Goal: Information Seeking & Learning: Understand process/instructions

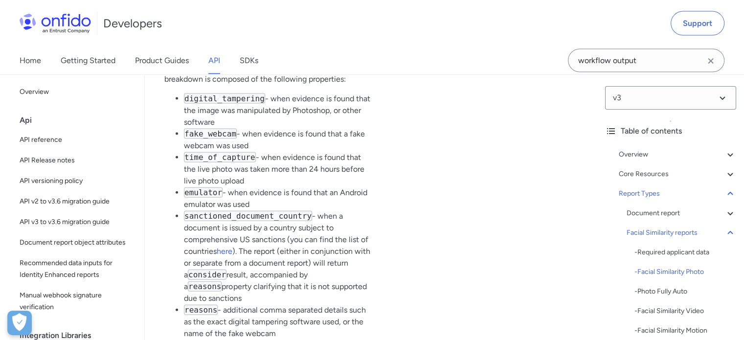
scroll to position [49, 0]
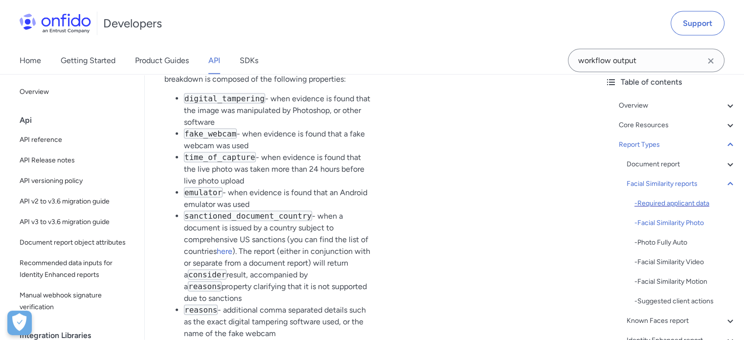
click at [661, 207] on div "- Required applicant data" at bounding box center [686, 204] width 102 height 12
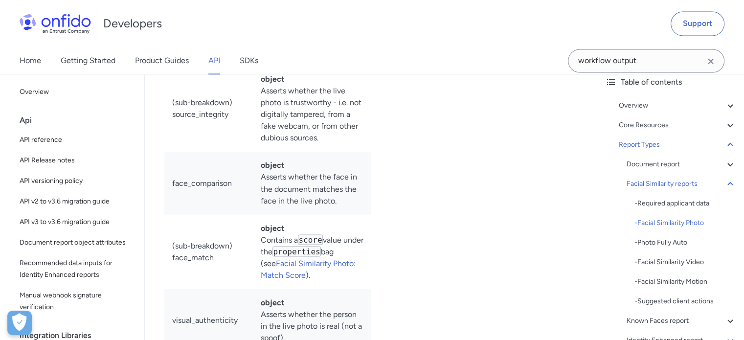
scroll to position [31292, 0]
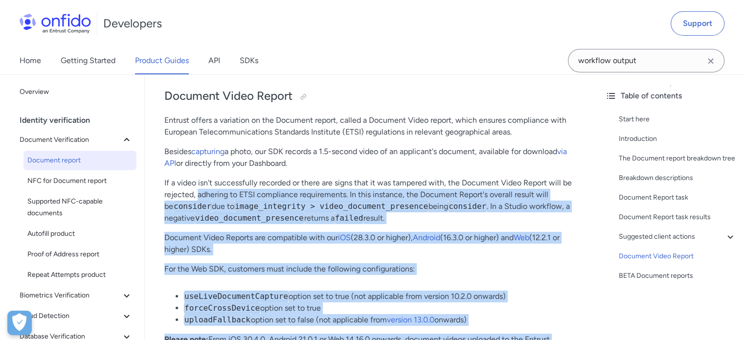
scroll to position [7192, 0]
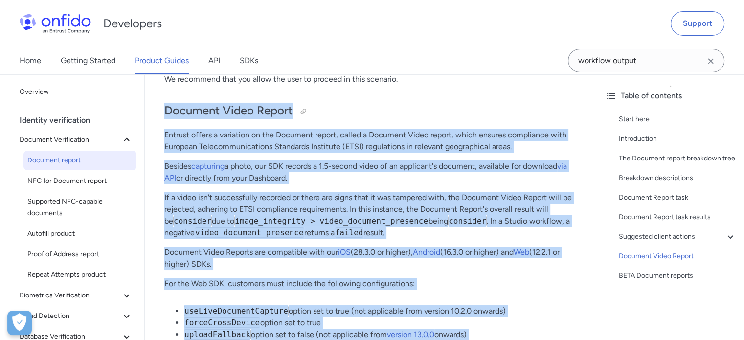
drag, startPoint x: 280, startPoint y: 259, endPoint x: 155, endPoint y: 103, distance: 200.1
copy div "Document Video Report Entrust offers a variation on the Document report, called…"
click at [465, 234] on p "If a video isn't successfully recorded or there are signs that it was tampered …" at bounding box center [370, 215] width 413 height 47
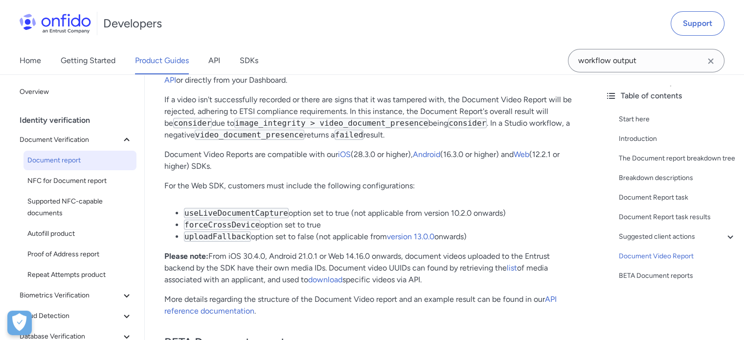
scroll to position [7339, 0]
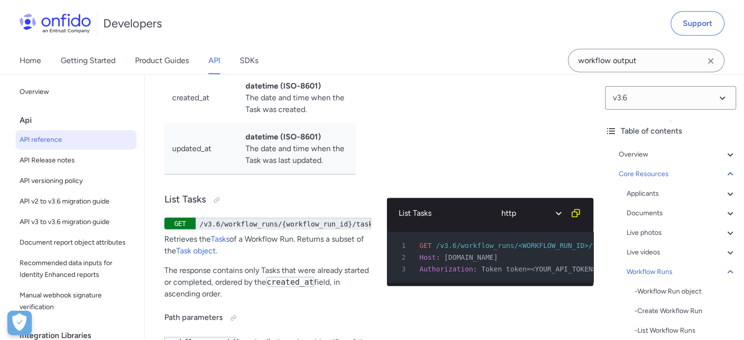
scroll to position [28849, 0]
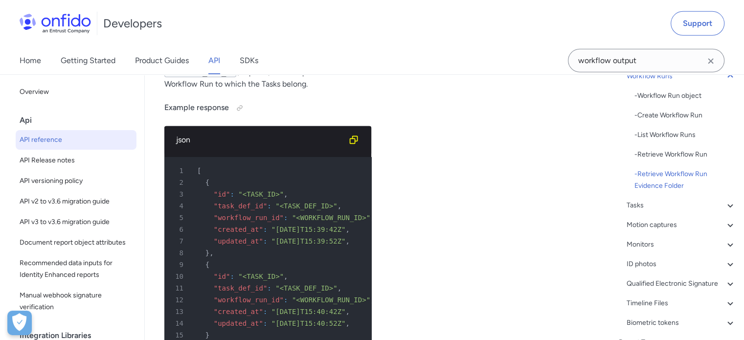
scroll to position [245, 0]
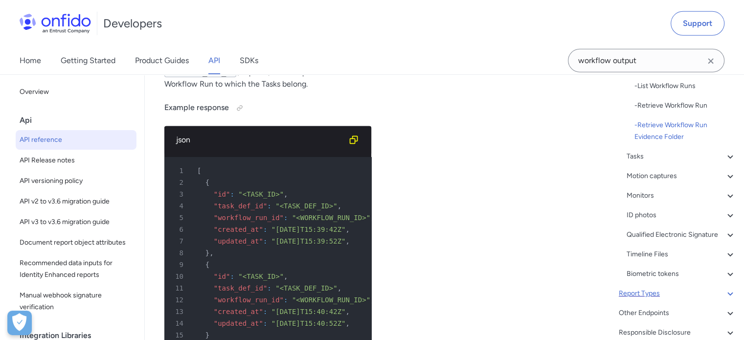
click at [725, 299] on icon at bounding box center [731, 294] width 12 height 12
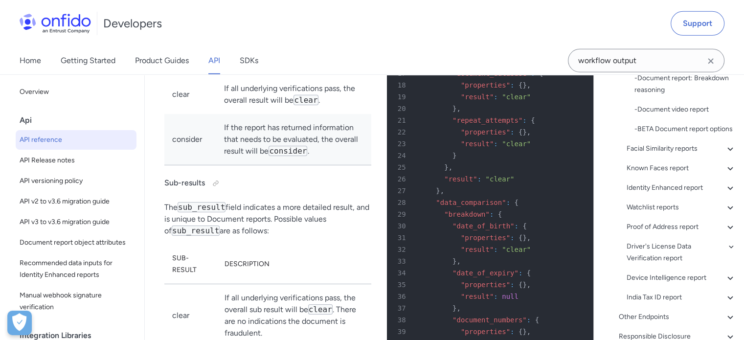
scroll to position [40345, 0]
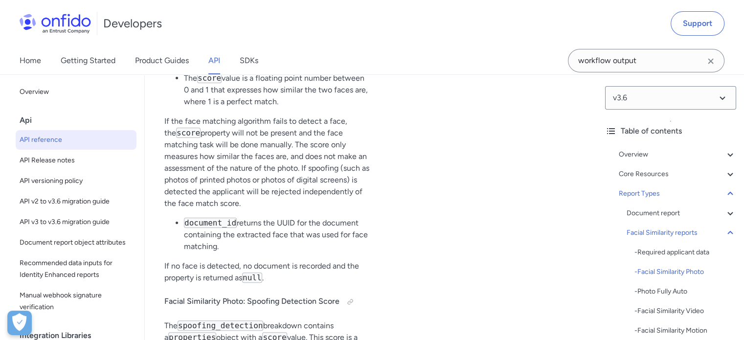
scroll to position [52391, 0]
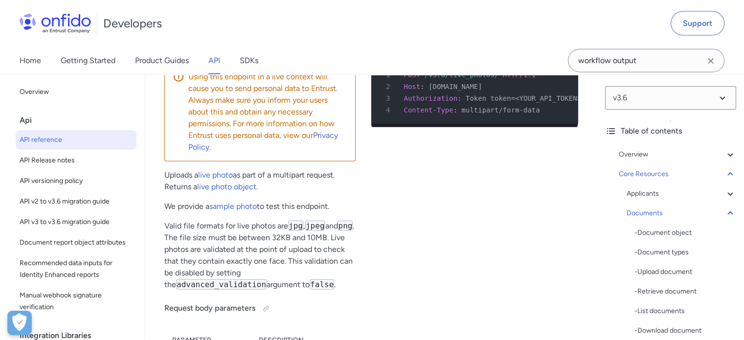
scroll to position [21085, 0]
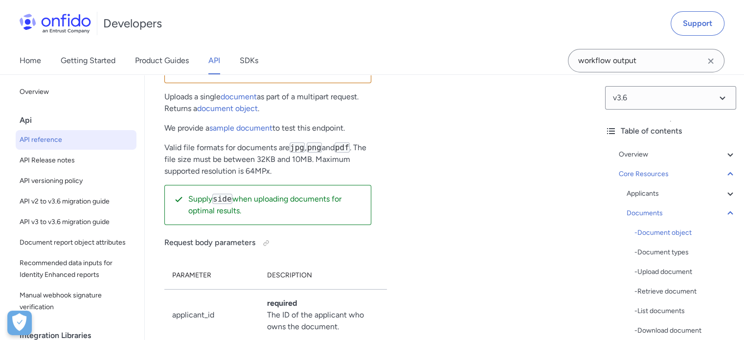
scroll to position [18211, 0]
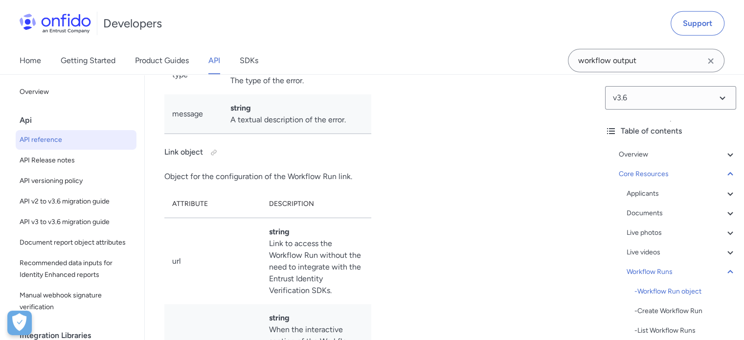
scroll to position [25145, 0]
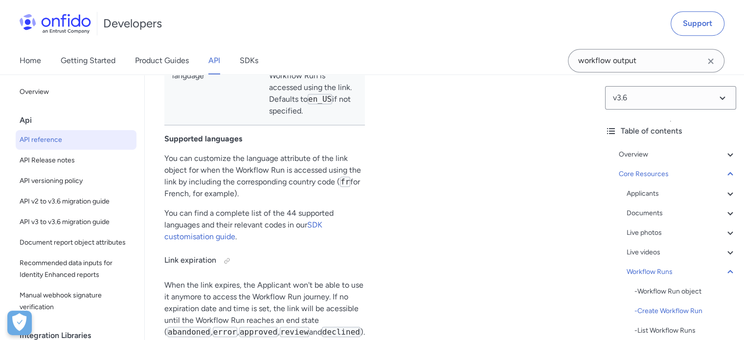
scroll to position [27110, 0]
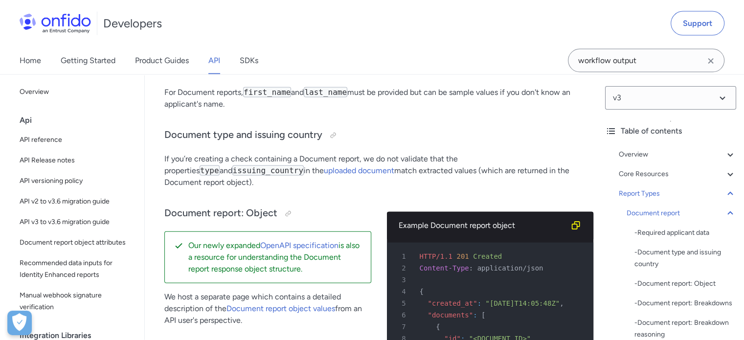
scroll to position [20890, 0]
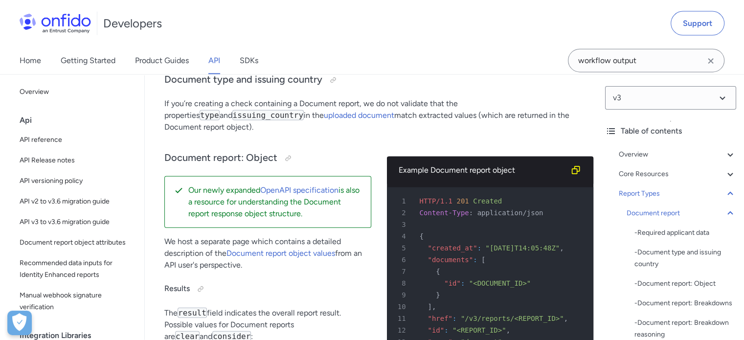
drag, startPoint x: 500, startPoint y: 287, endPoint x: 172, endPoint y: 122, distance: 367.6
copy table "Request body in API Notes "report_names": ["document"] Primary Document report …"
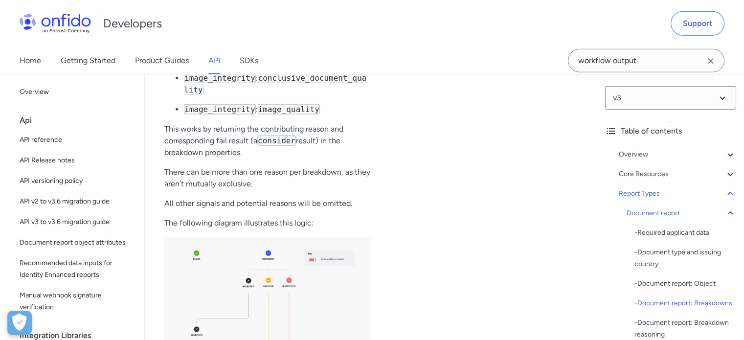
scroll to position [25098, 0]
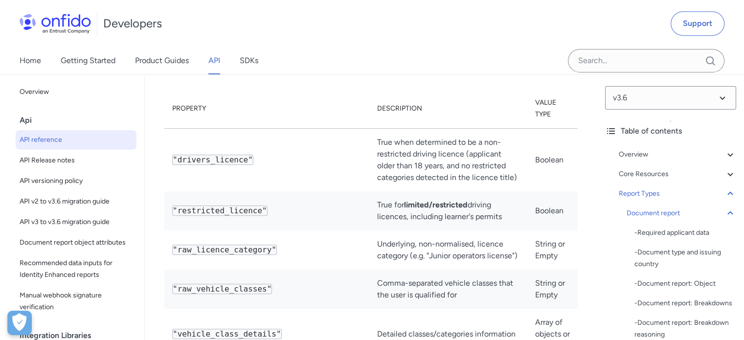
scroll to position [48869, 0]
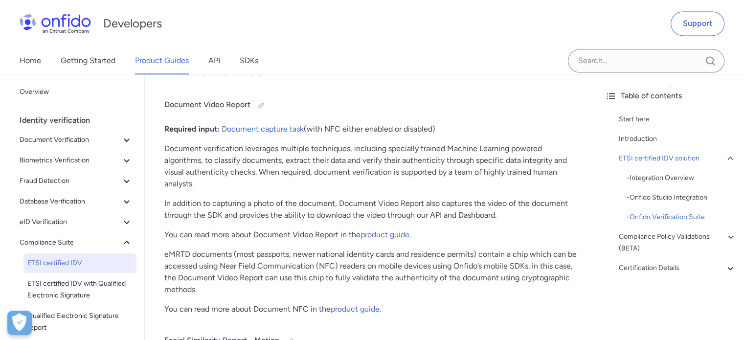
scroll to position [1468, 0]
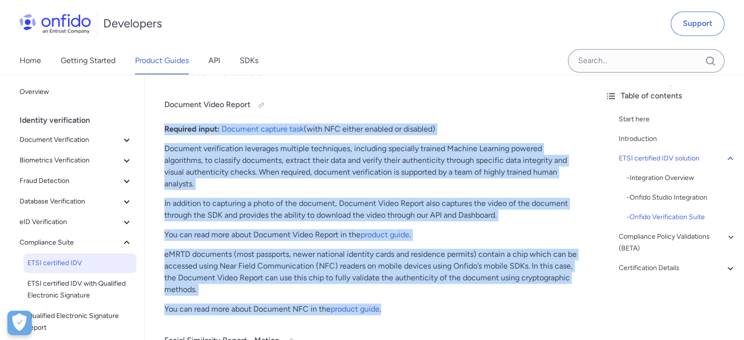
drag, startPoint x: 390, startPoint y: 310, endPoint x: 163, endPoint y: 128, distance: 291.0
copy div "Required input: Document capture task (with NFC either enabled or disabled) Doc…"
click at [334, 148] on p "Document verification leverages multiple techniques, including specially traine…" at bounding box center [370, 166] width 413 height 47
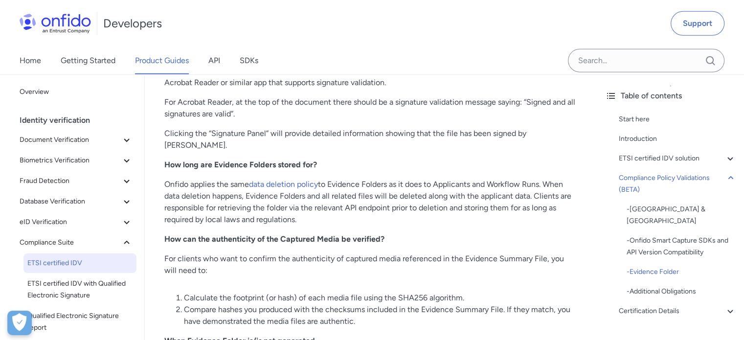
scroll to position [3327, 0]
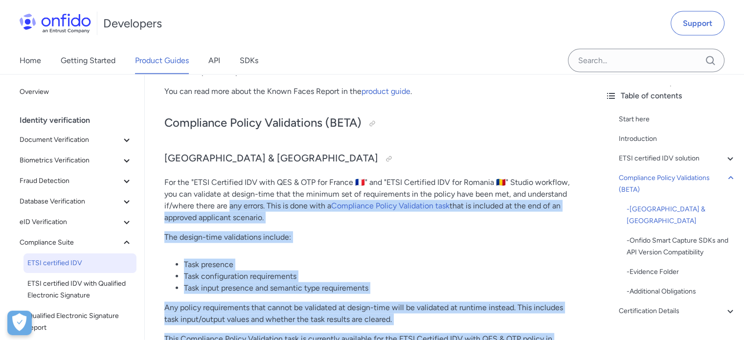
scroll to position [2094, 0]
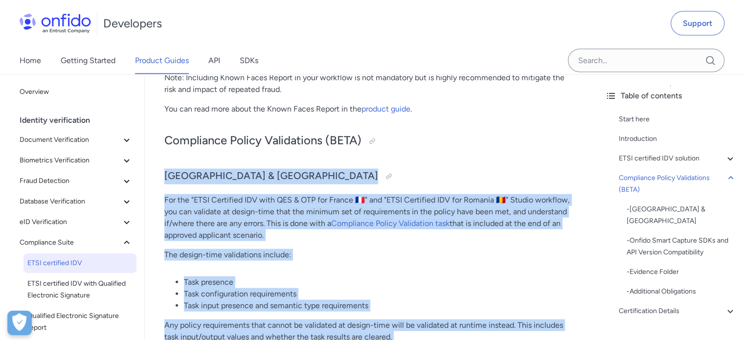
drag, startPoint x: 414, startPoint y: 277, endPoint x: 161, endPoint y: 177, distance: 271.6
click at [161, 177] on div "ETSI certified IDV Start here Introduction The EU regulatory landscape is chall…" at bounding box center [371, 78] width 453 height 4123
copy div "Loremi & Dolorsi Ame con "ADIP Elitseddo EIU temp INC & UTL etd Magnaa 🇫🇷" eni …"
click at [449, 222] on link "Compliance Policy Validation task" at bounding box center [390, 223] width 118 height 9
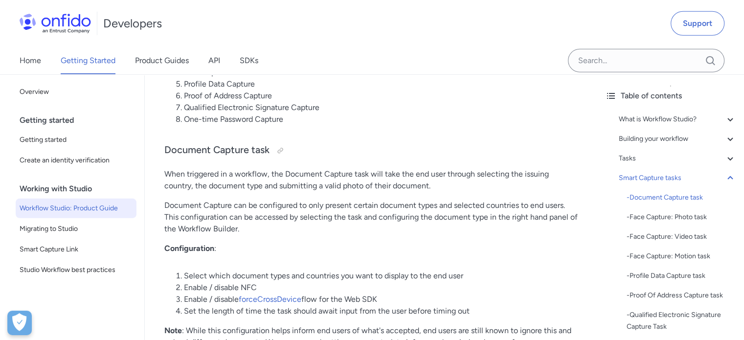
scroll to position [2859, 0]
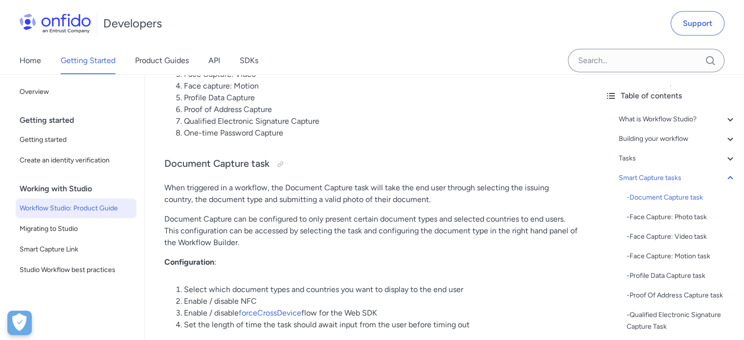
drag, startPoint x: 330, startPoint y: 280, endPoint x: 159, endPoint y: 168, distance: 204.2
copy div "Document Capture task When triggered in a workflow, the Document Capture task w…"
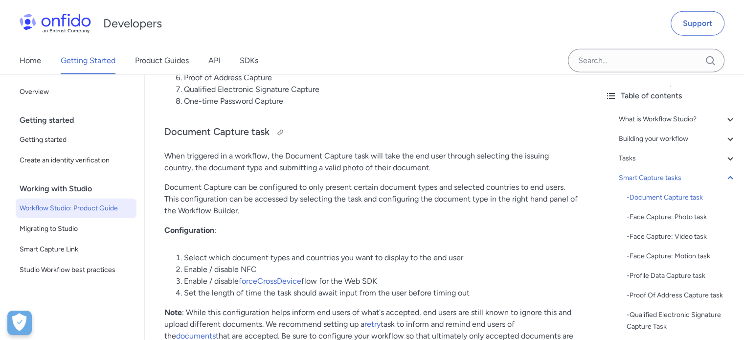
scroll to position [2908, 0]
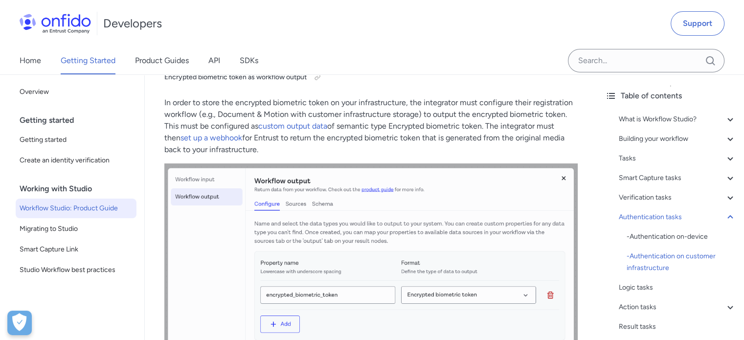
scroll to position [11470, 0]
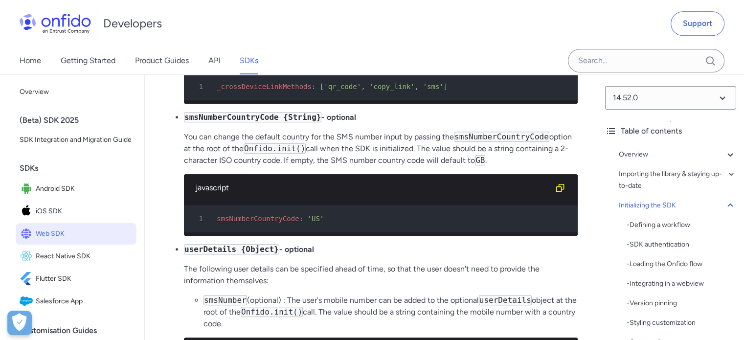
scroll to position [8309, 0]
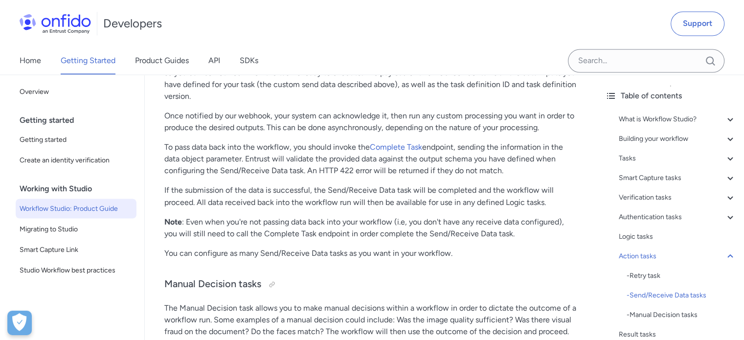
scroll to position [16474, 0]
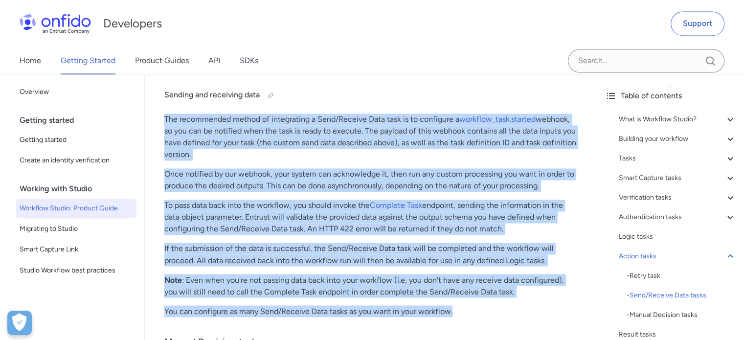
drag, startPoint x: 454, startPoint y: 217, endPoint x: 160, endPoint y: 125, distance: 307.0
copy div "The recommended method of integrating a Send/Receive Data task is to configure …"
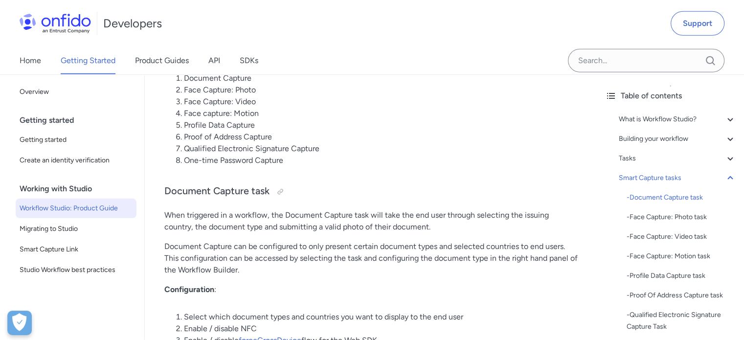
scroll to position [2777, 0]
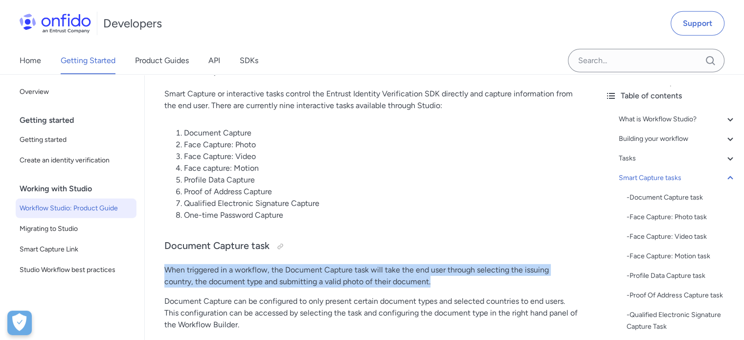
drag, startPoint x: 440, startPoint y: 279, endPoint x: 158, endPoint y: 268, distance: 283.0
copy p "When triggered in a workflow, the Document Capture task will take the end user …"
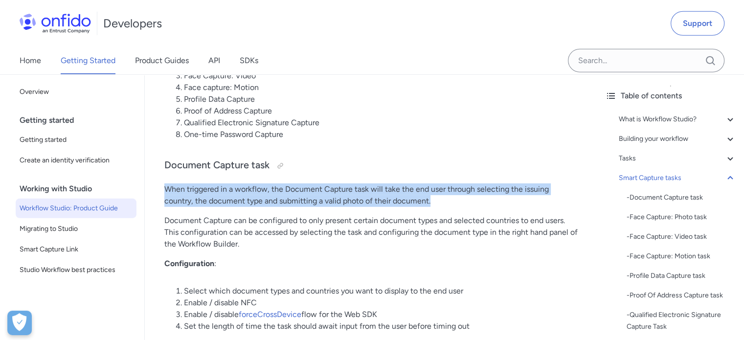
scroll to position [2875, 0]
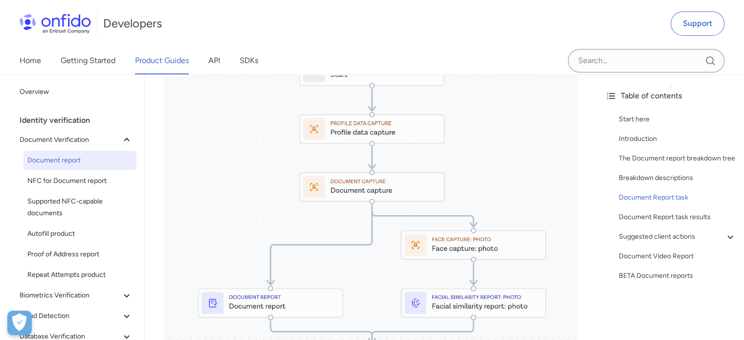
scroll to position [4242, 0]
